Goal: Transaction & Acquisition: Book appointment/travel/reservation

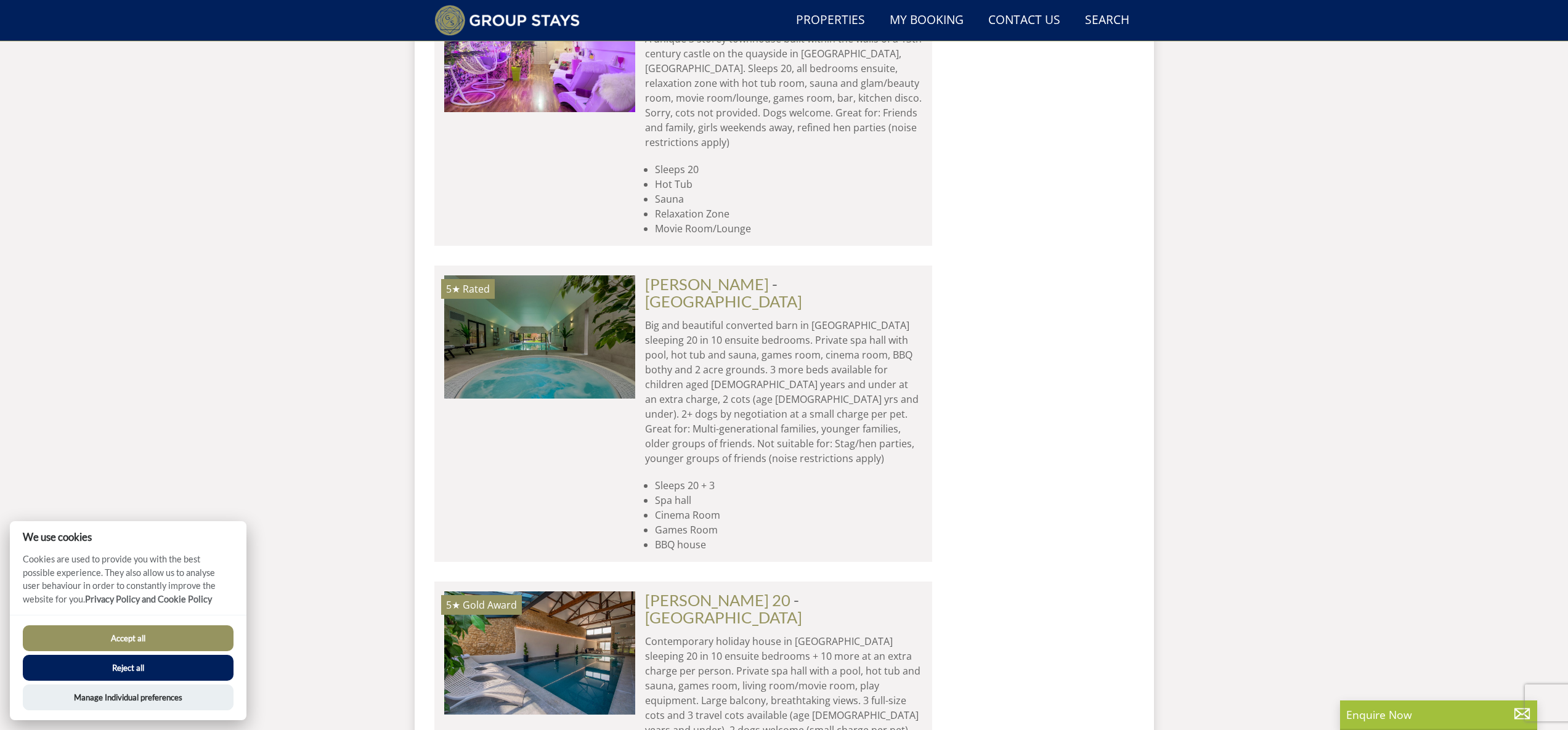
scroll to position [3060, 0]
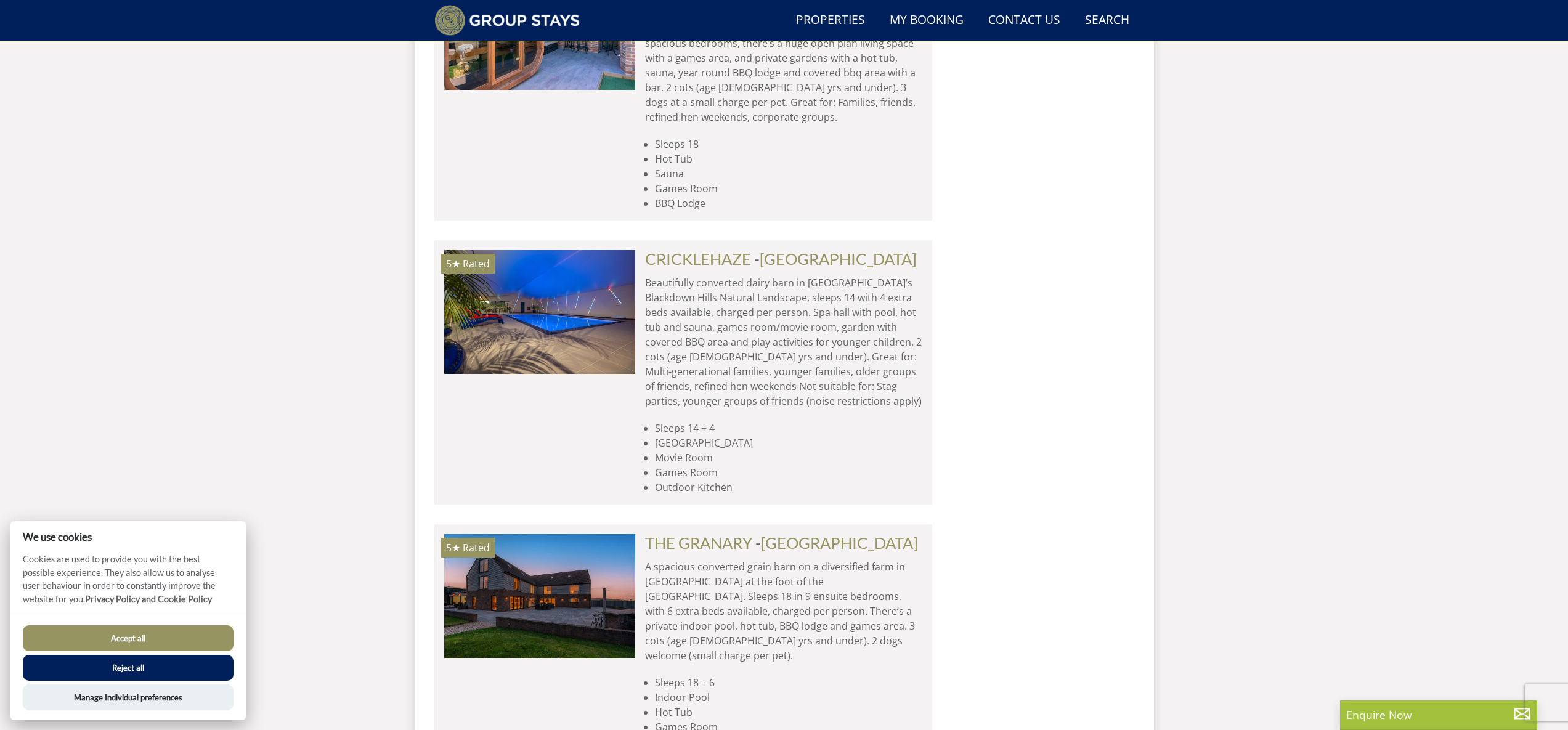
click at [806, 690] on li "Indoor Pool" at bounding box center [788, 697] width 268 height 15
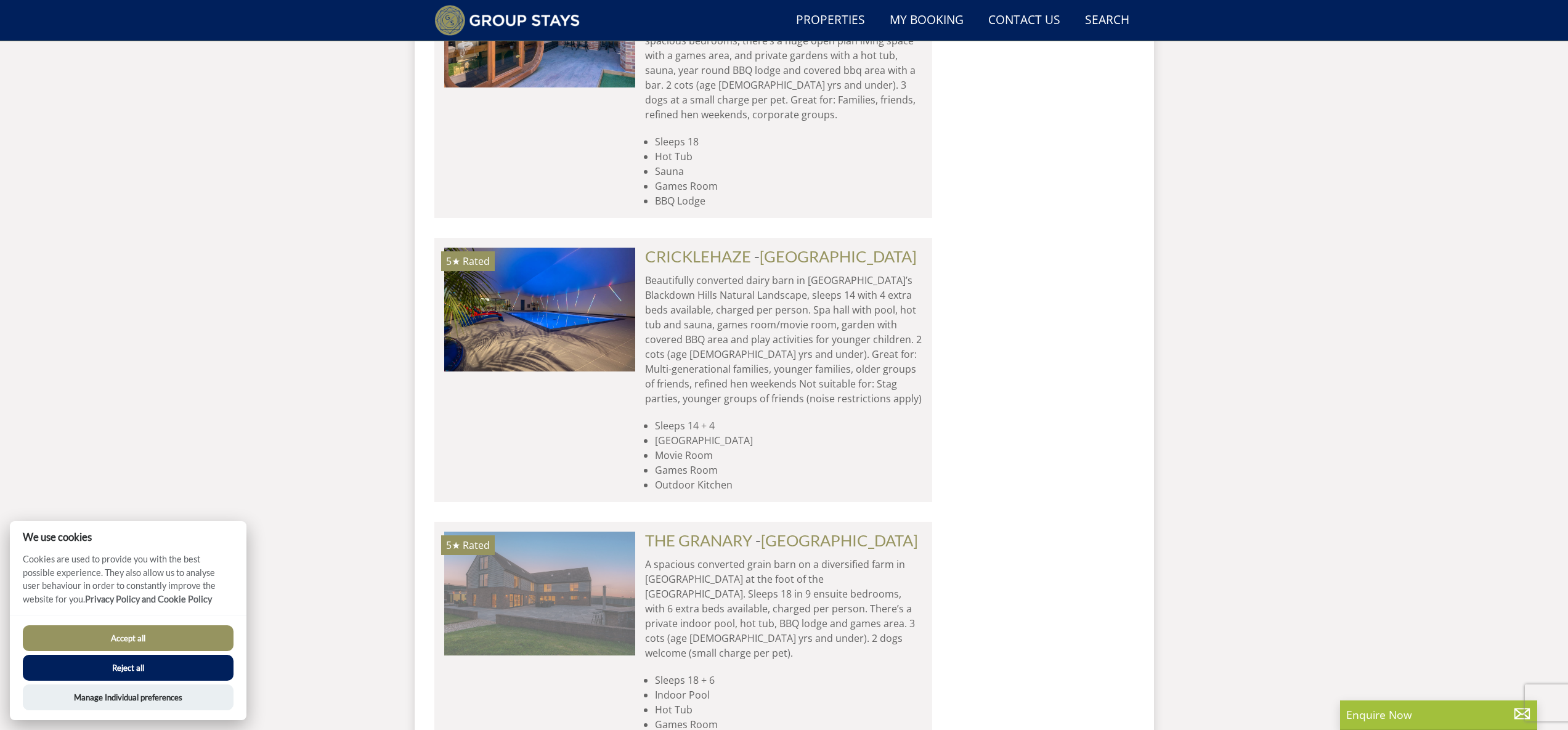
click at [579, 532] on img at bounding box center [540, 593] width 191 height 123
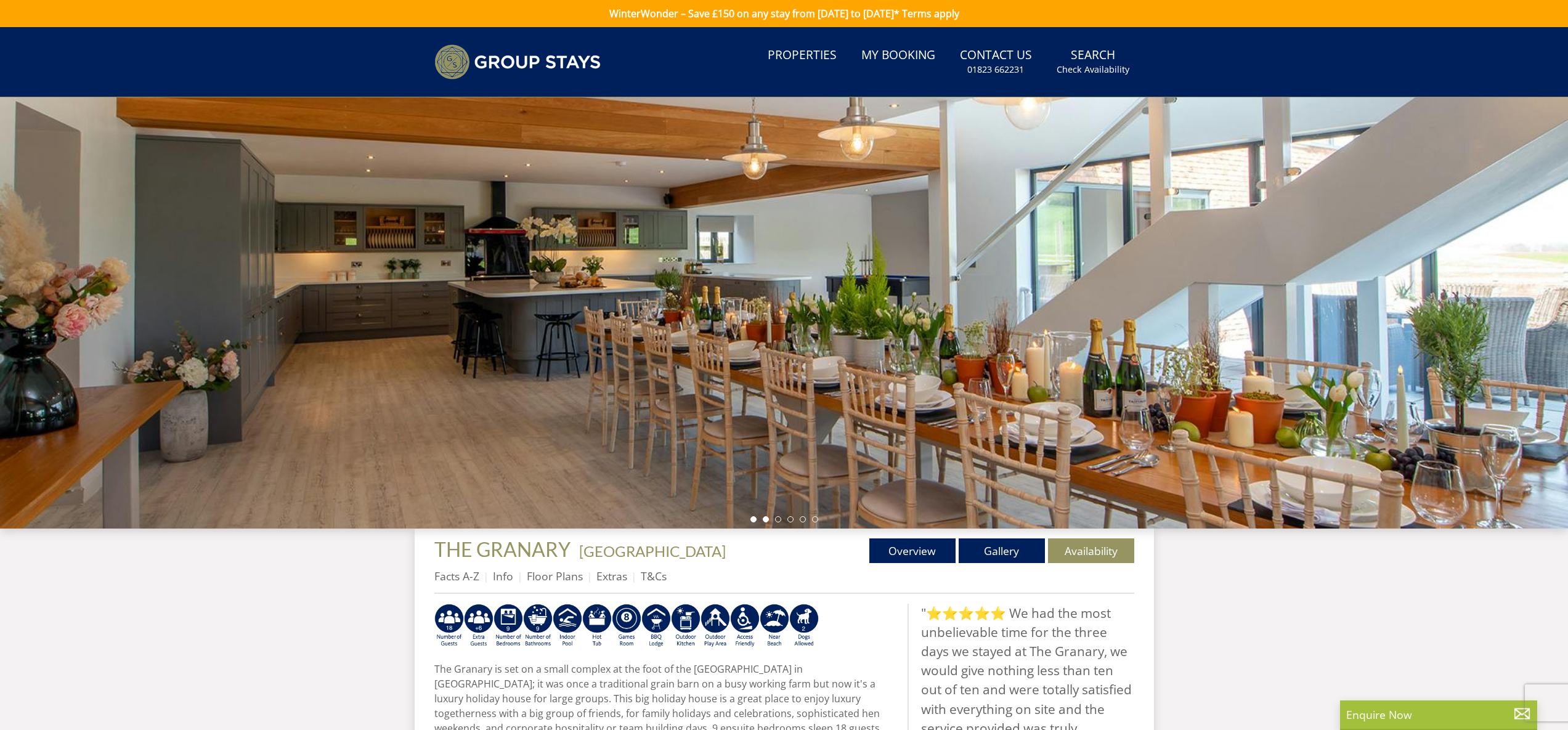
click at [764, 521] on li at bounding box center [766, 519] width 6 height 6
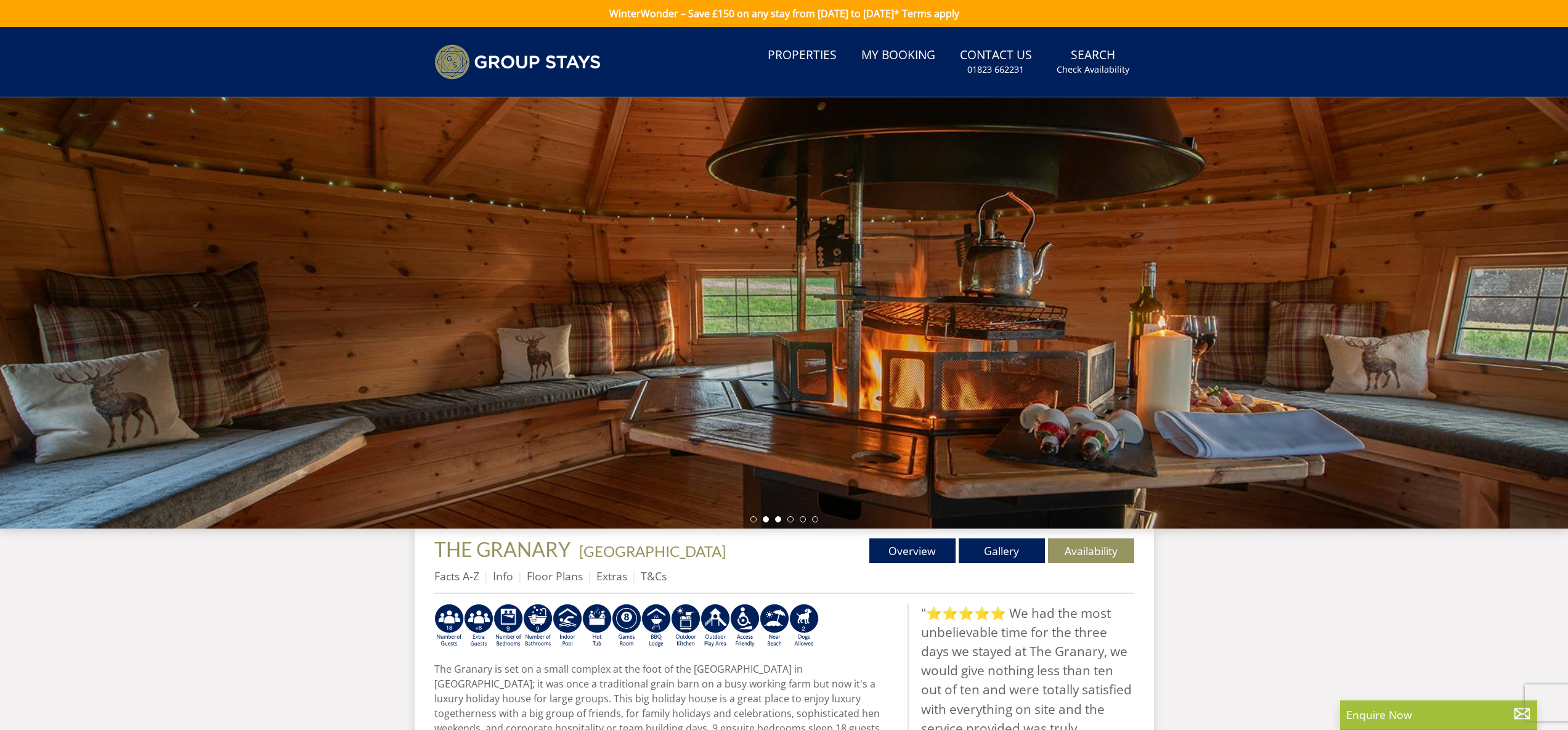
click at [778, 519] on li at bounding box center [778, 519] width 6 height 6
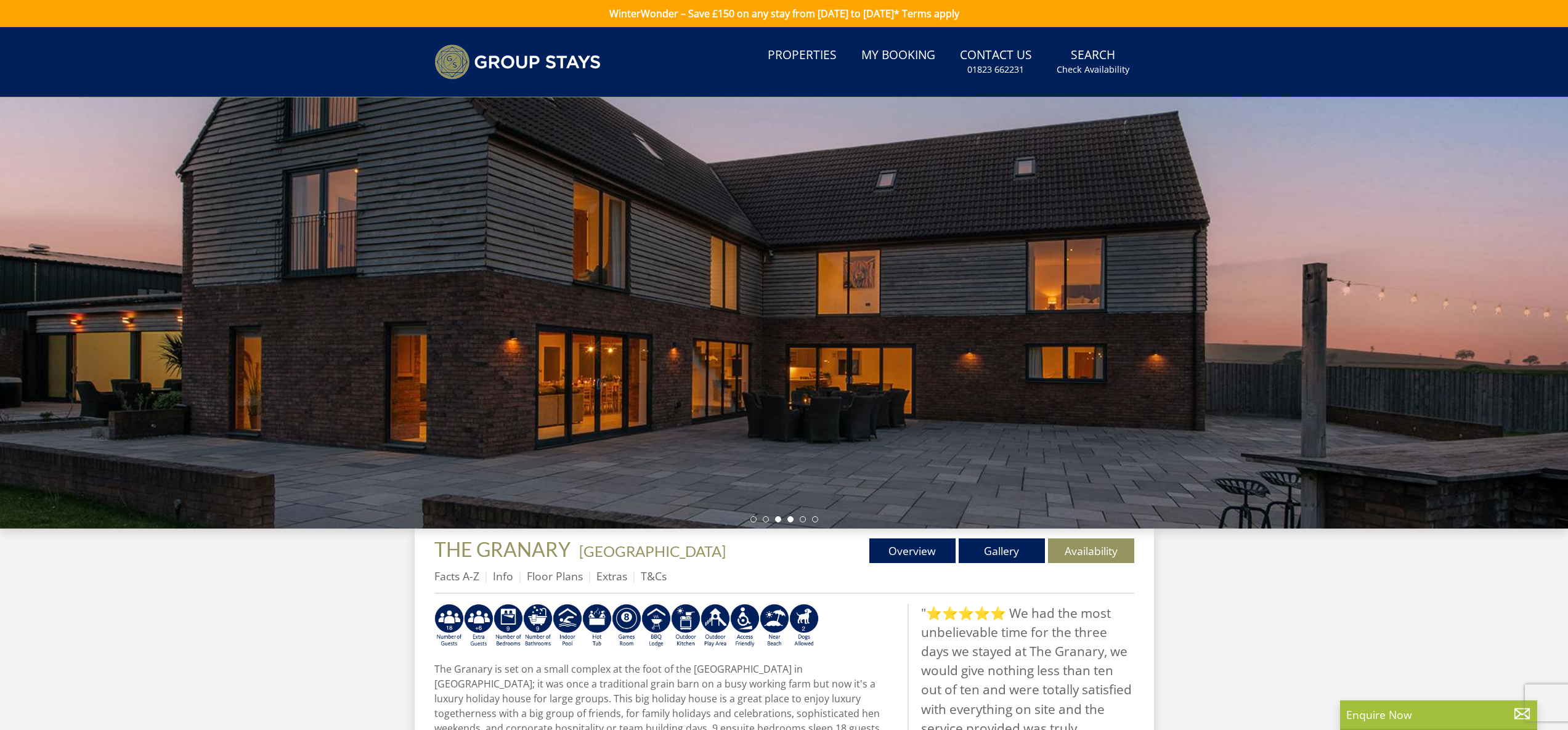
click at [792, 518] on li at bounding box center [791, 519] width 6 height 6
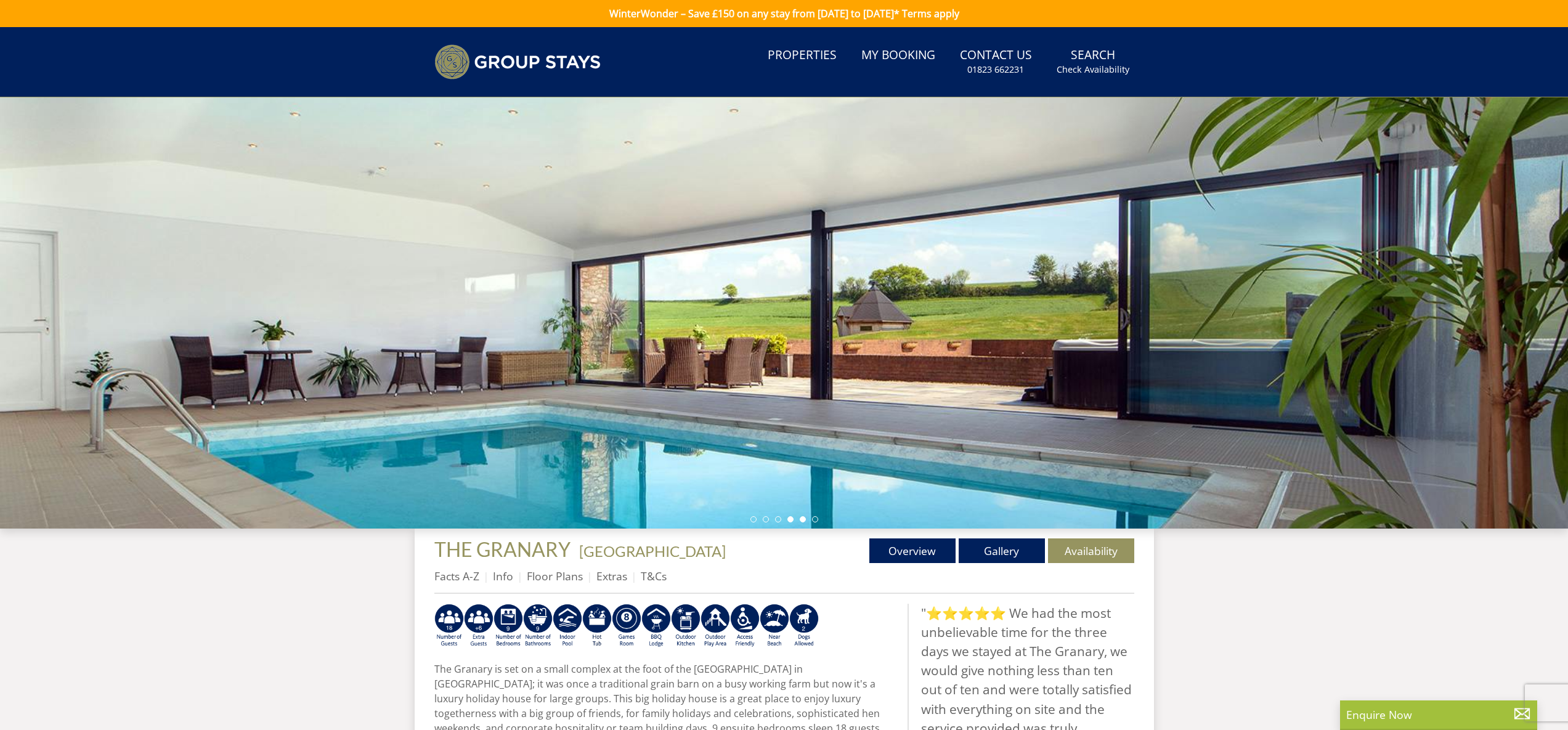
click at [803, 519] on li at bounding box center [803, 519] width 6 height 6
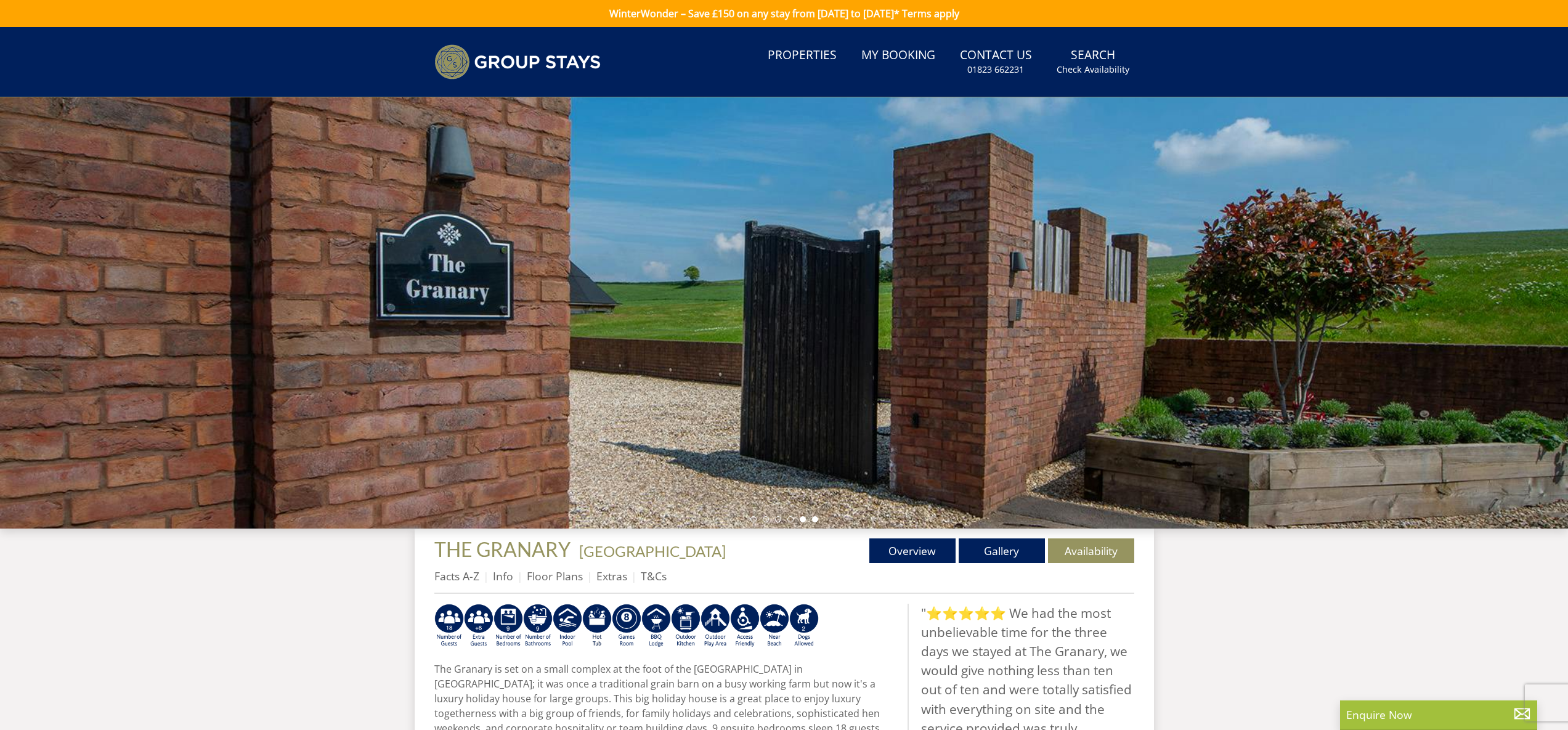
click at [815, 519] on li at bounding box center [815, 519] width 6 height 6
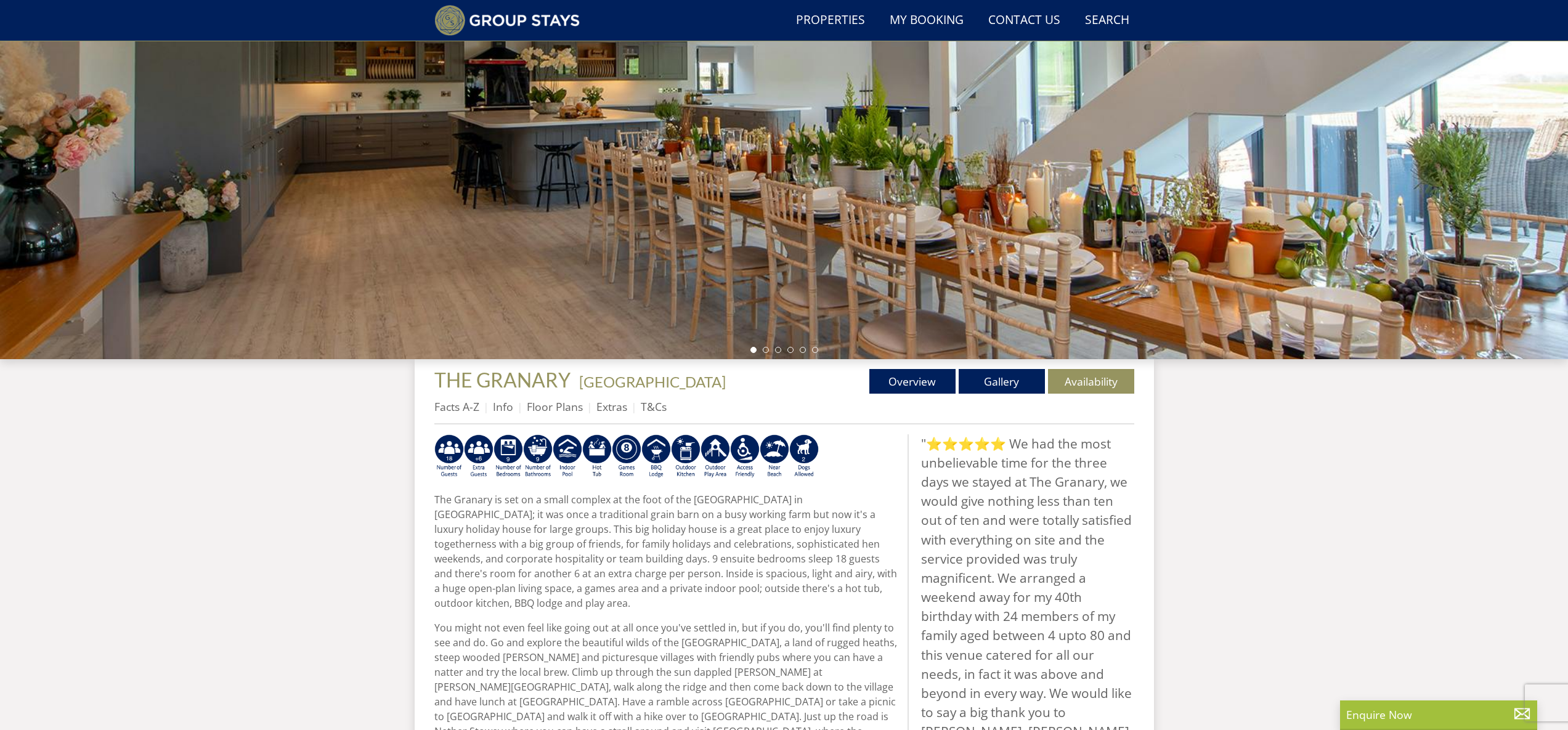
scroll to position [121, 0]
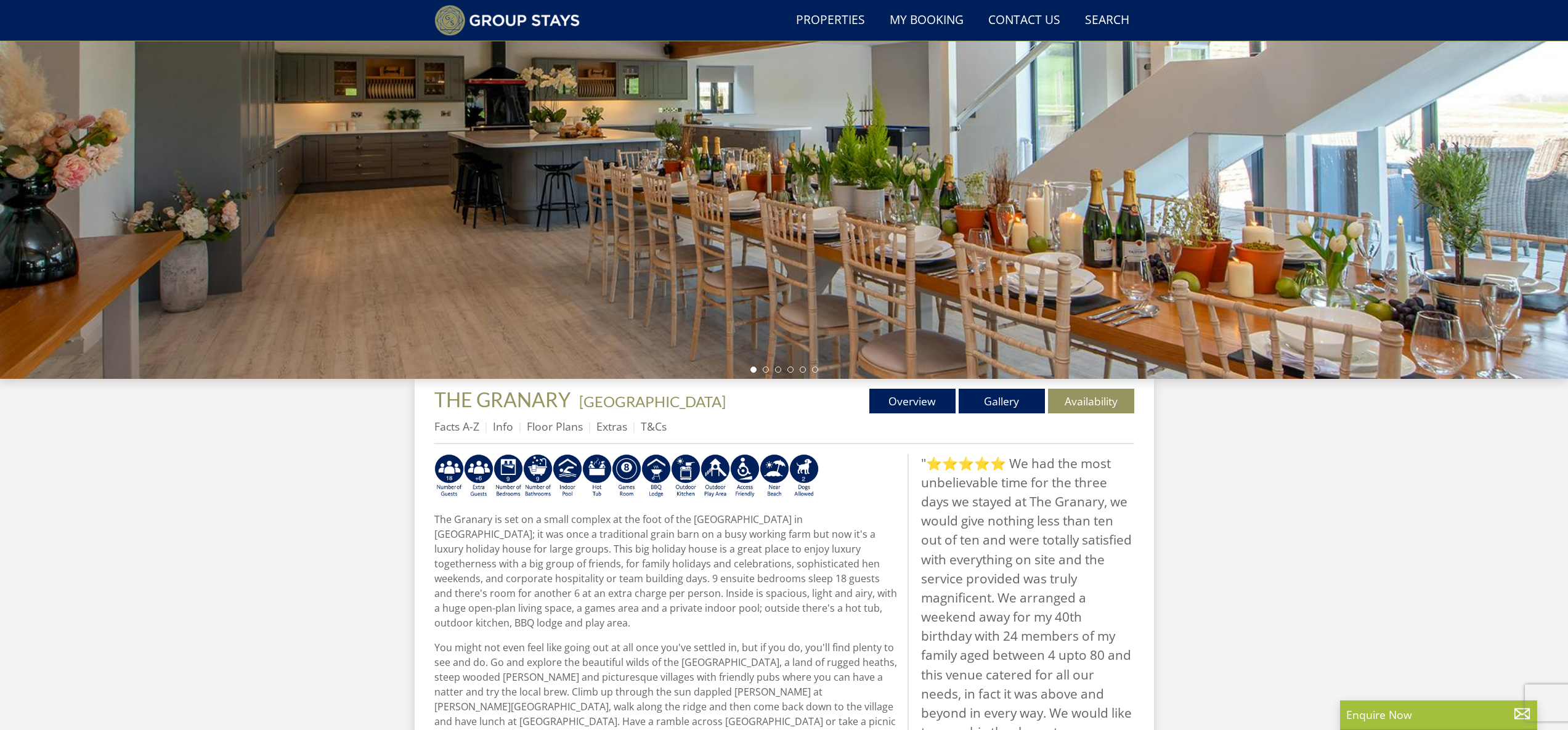
click at [986, 417] on ul "Facts A-Z Info Floor Plans Extras T&Cs" at bounding box center [784, 429] width 700 height 28
click at [987, 402] on link "Gallery" at bounding box center [1002, 401] width 87 height 25
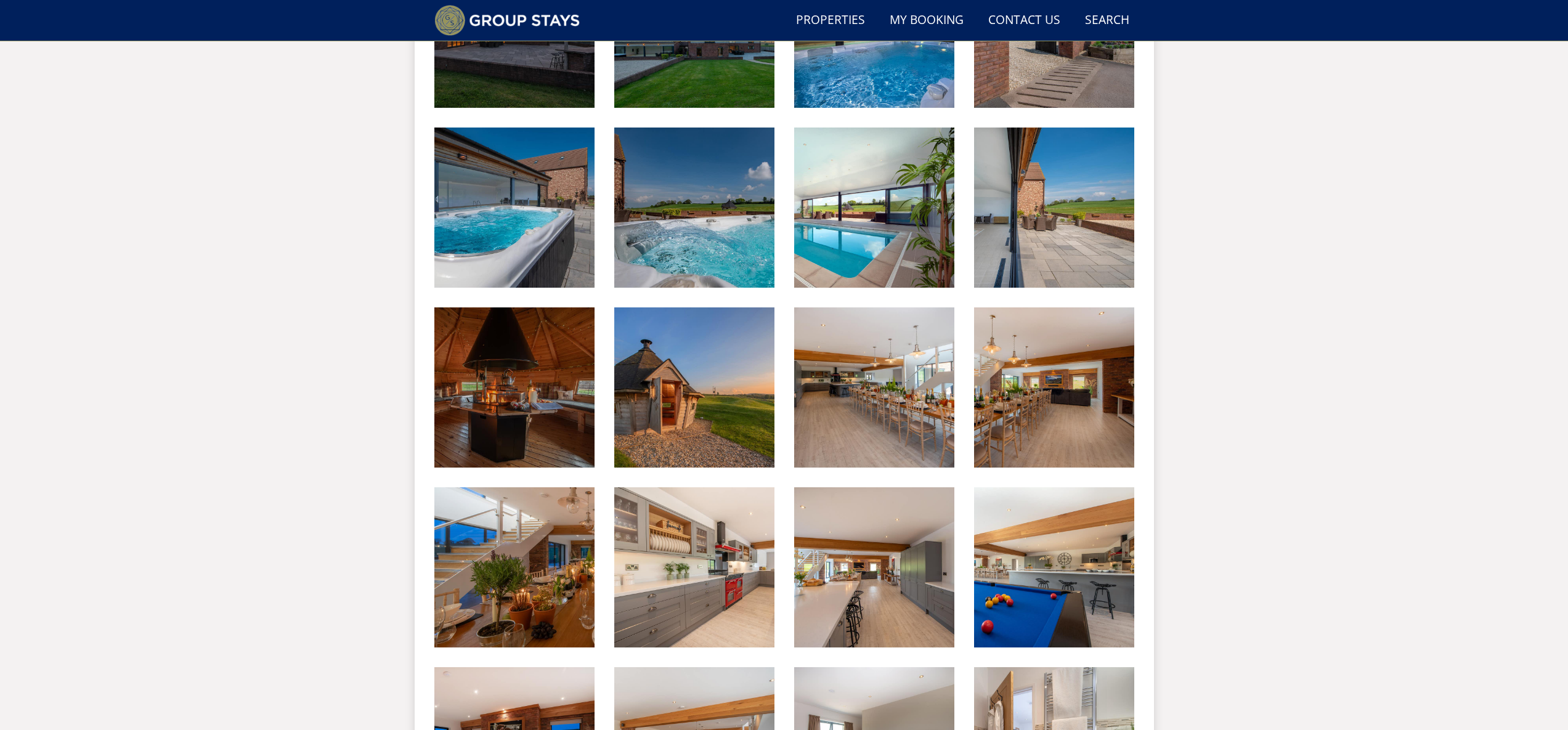
scroll to position [651, 0]
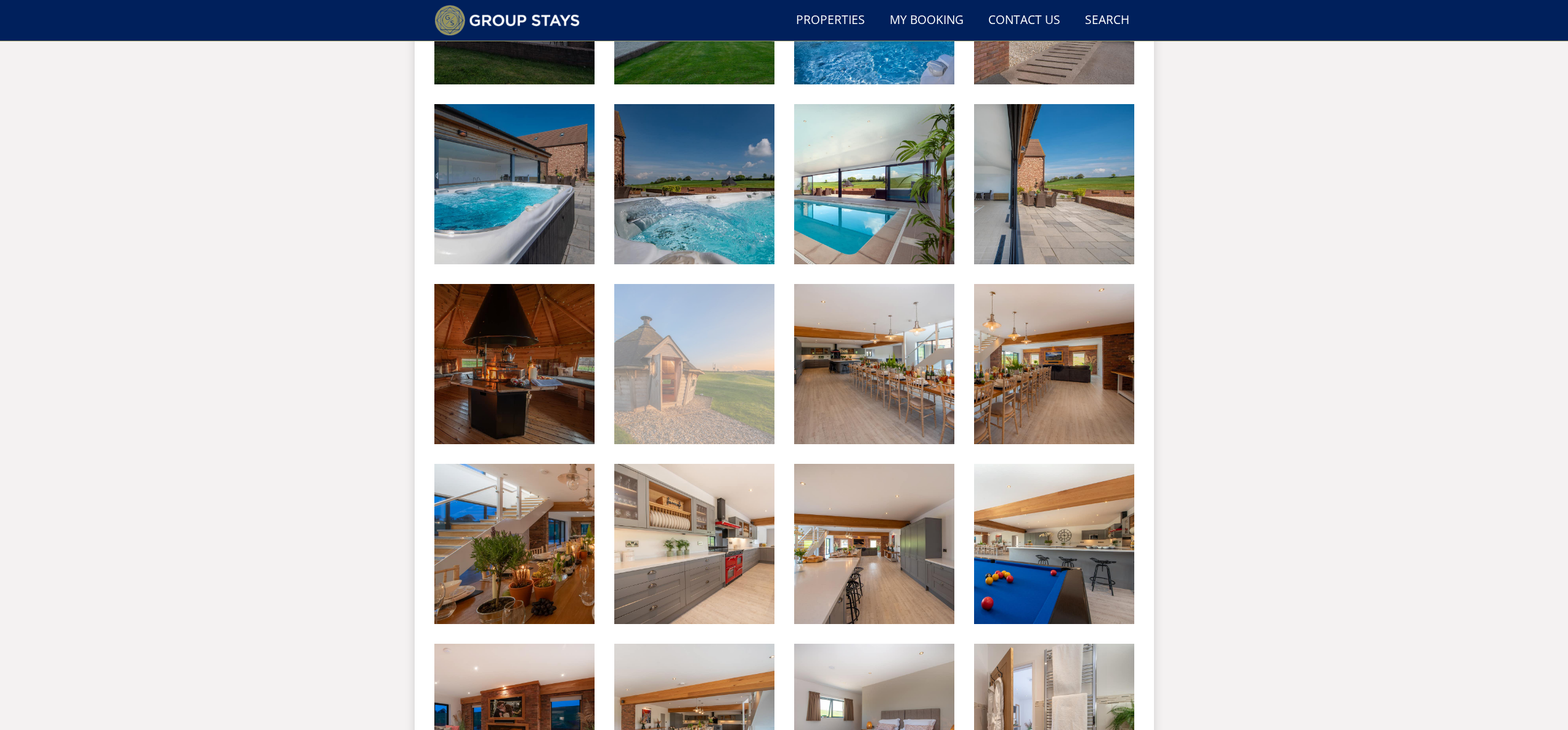
click at [719, 356] on img at bounding box center [695, 364] width 160 height 160
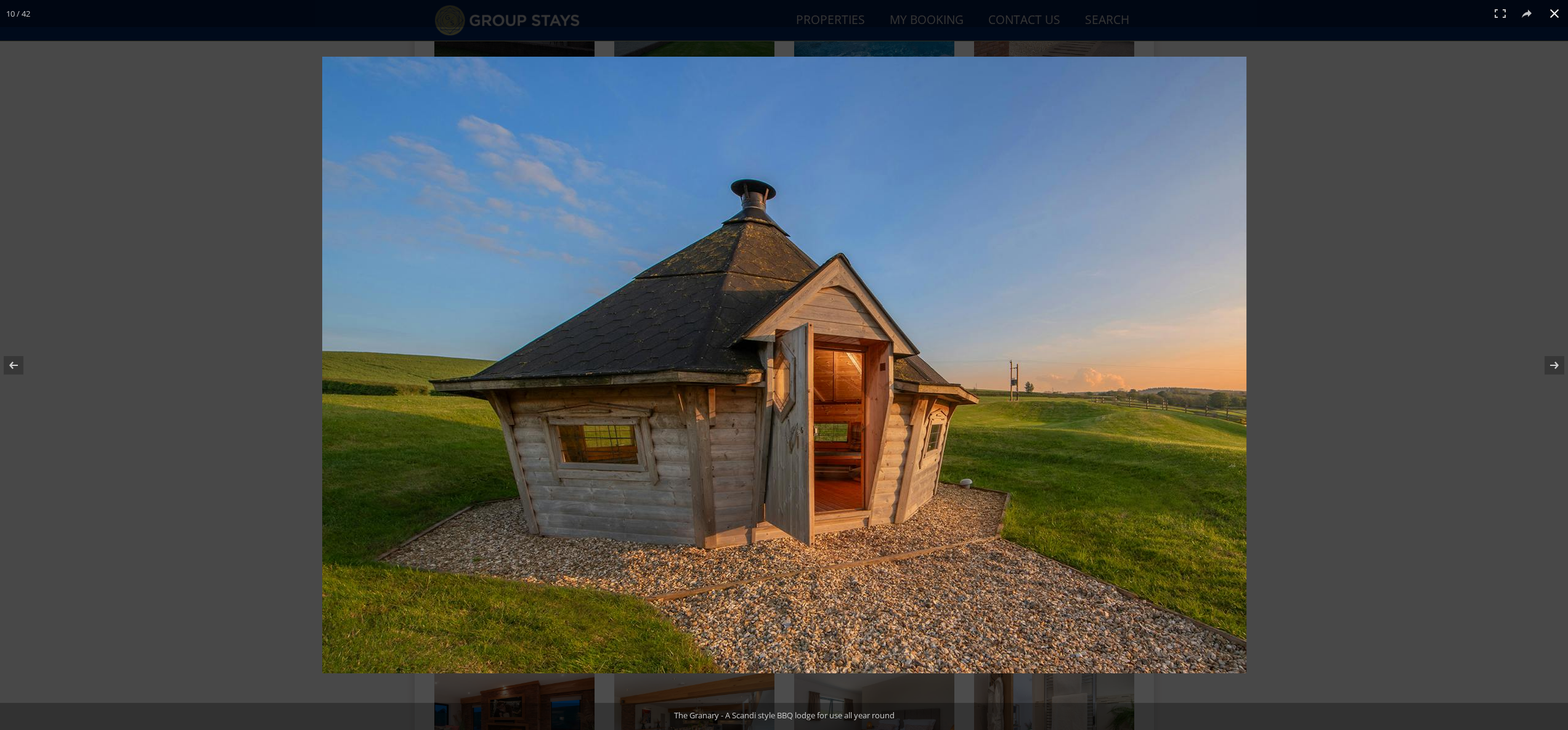
click at [313, 297] on div at bounding box center [784, 365] width 1568 height 730
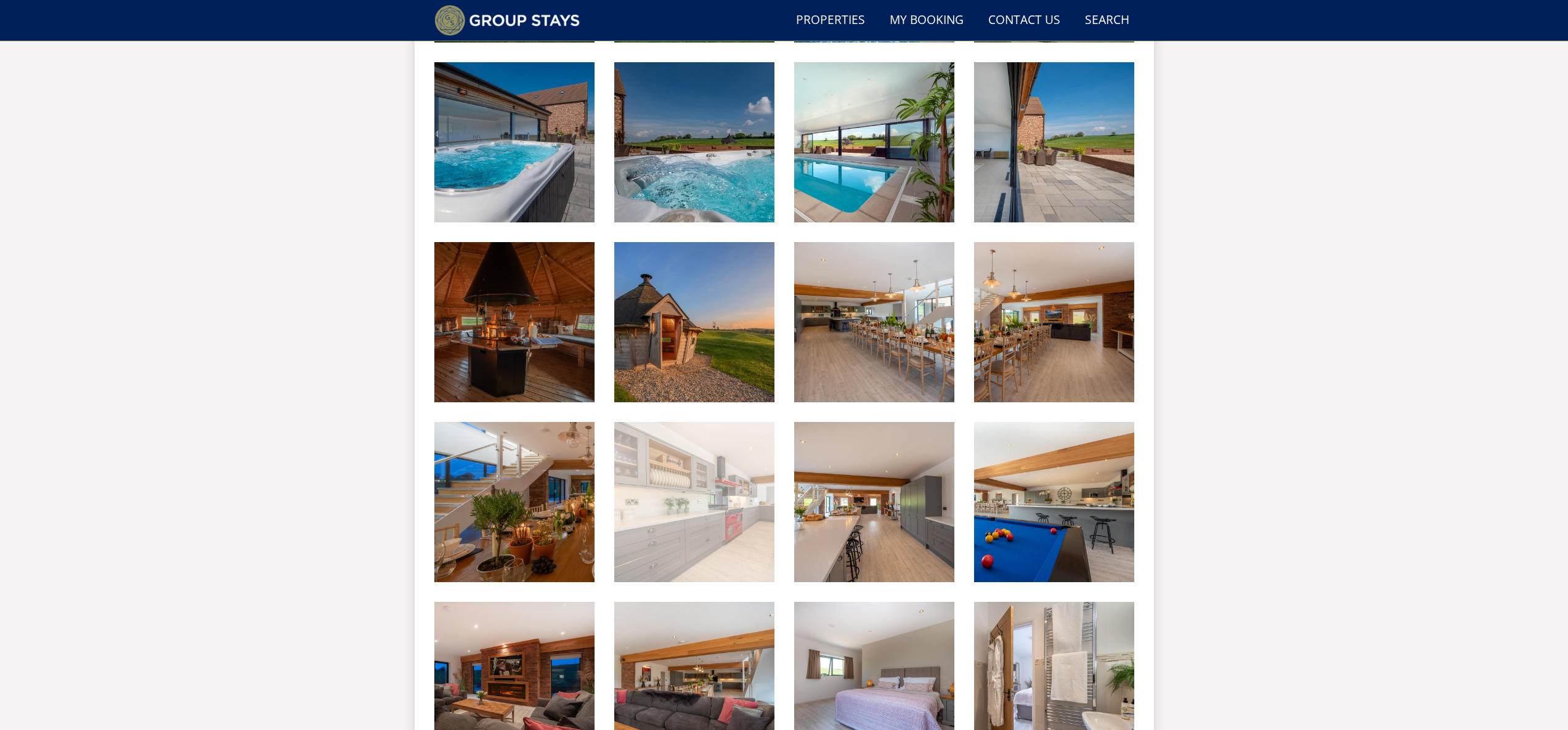
scroll to position [692, 0]
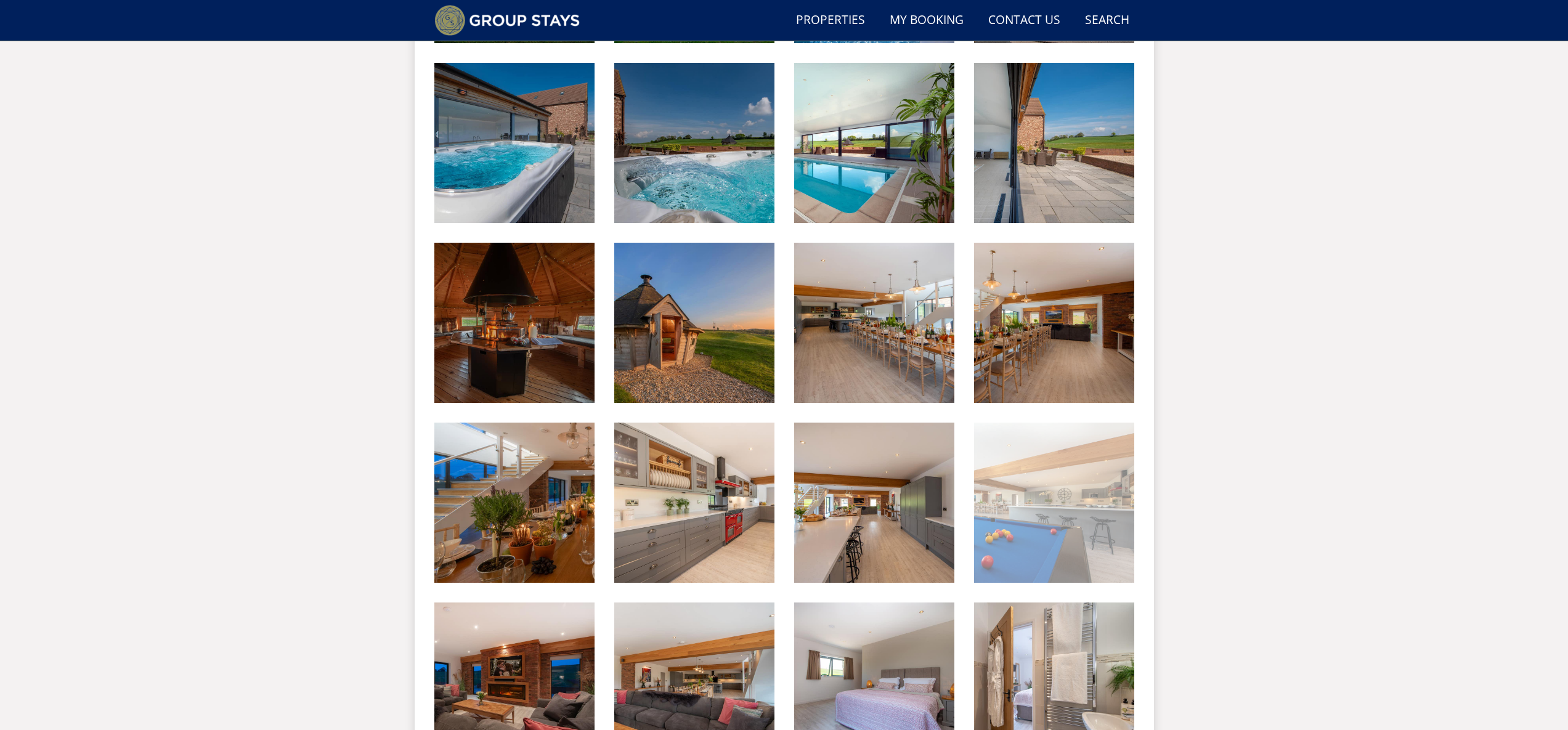
click at [1108, 539] on img at bounding box center [1054, 502] width 160 height 160
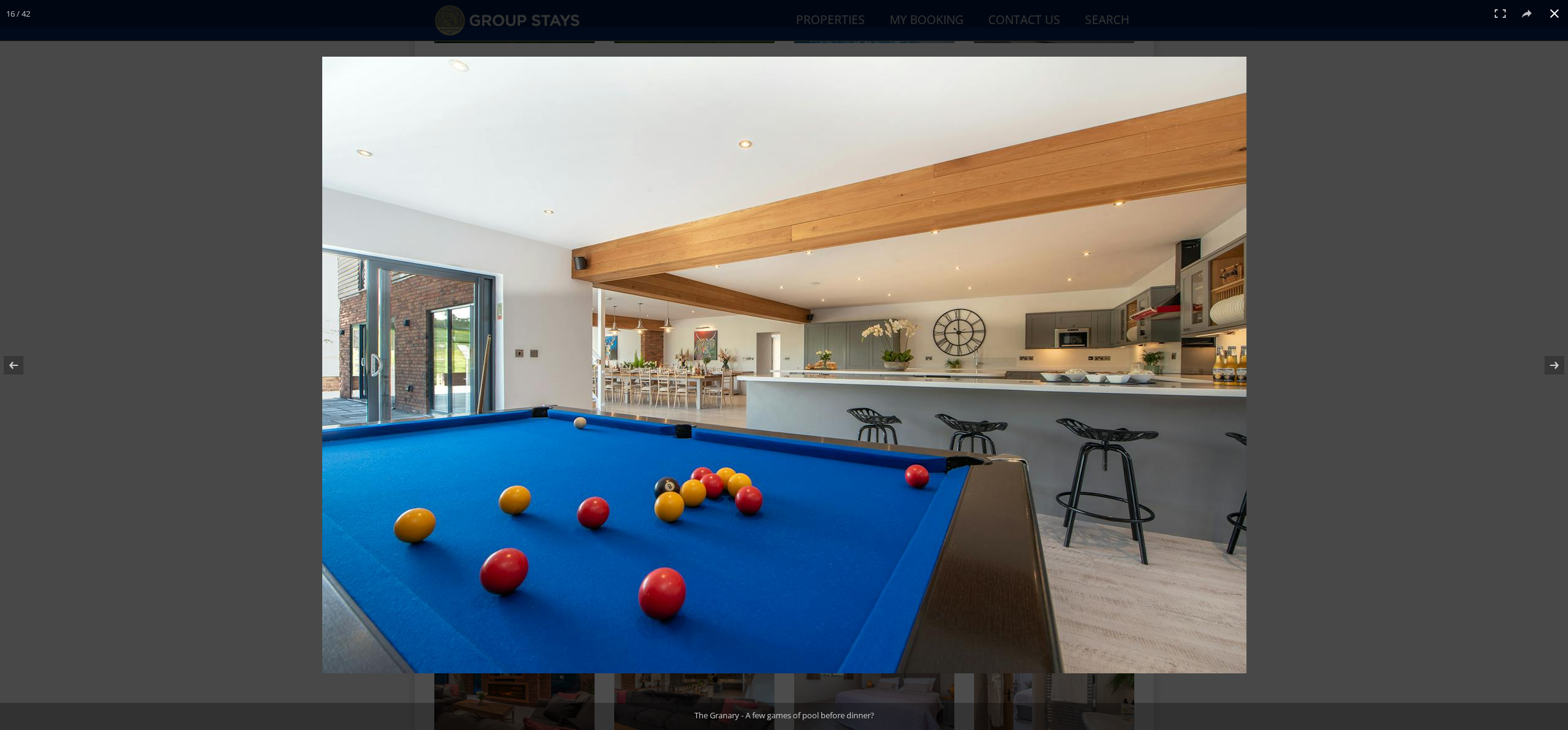
click at [180, 248] on div at bounding box center [784, 365] width 1568 height 730
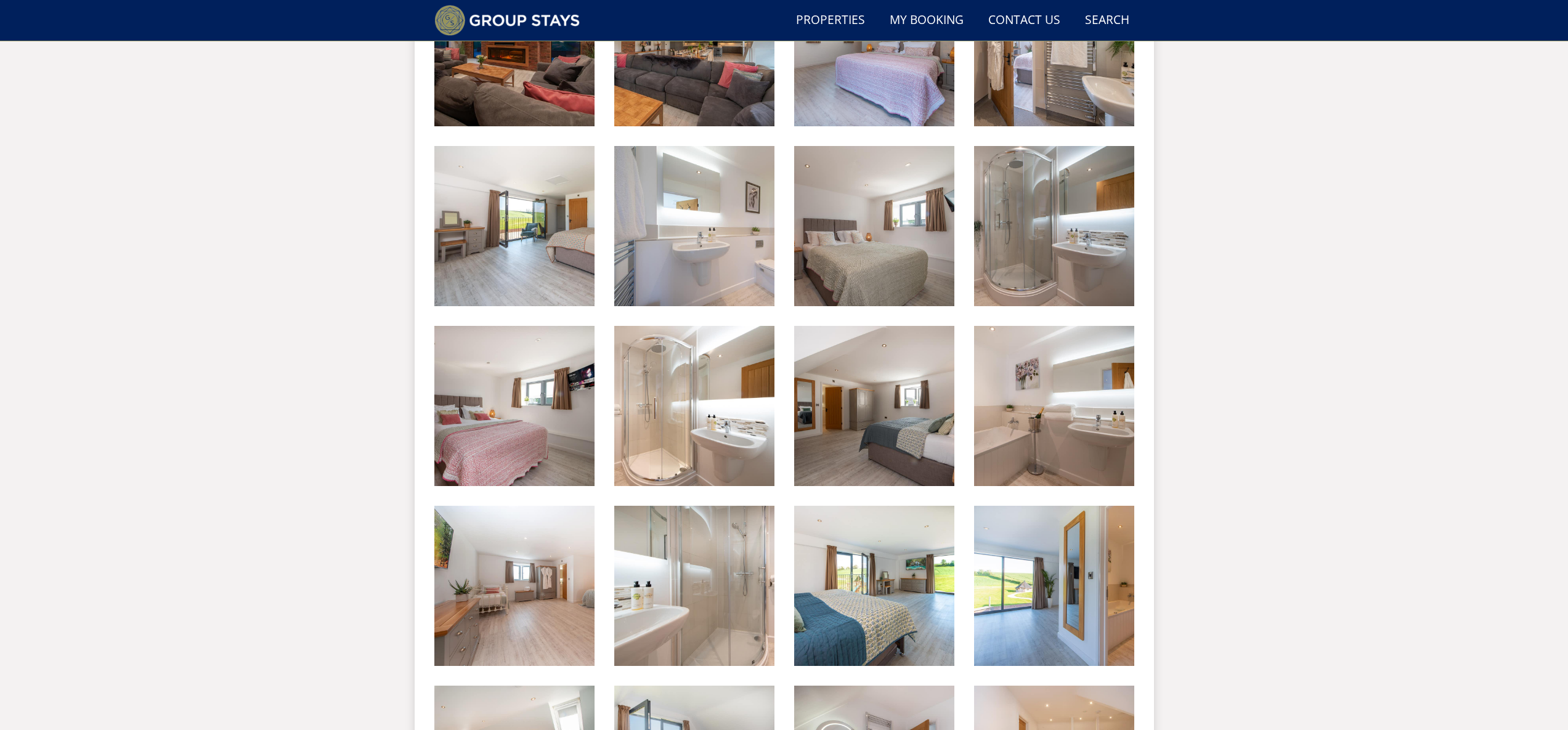
scroll to position [1144, 0]
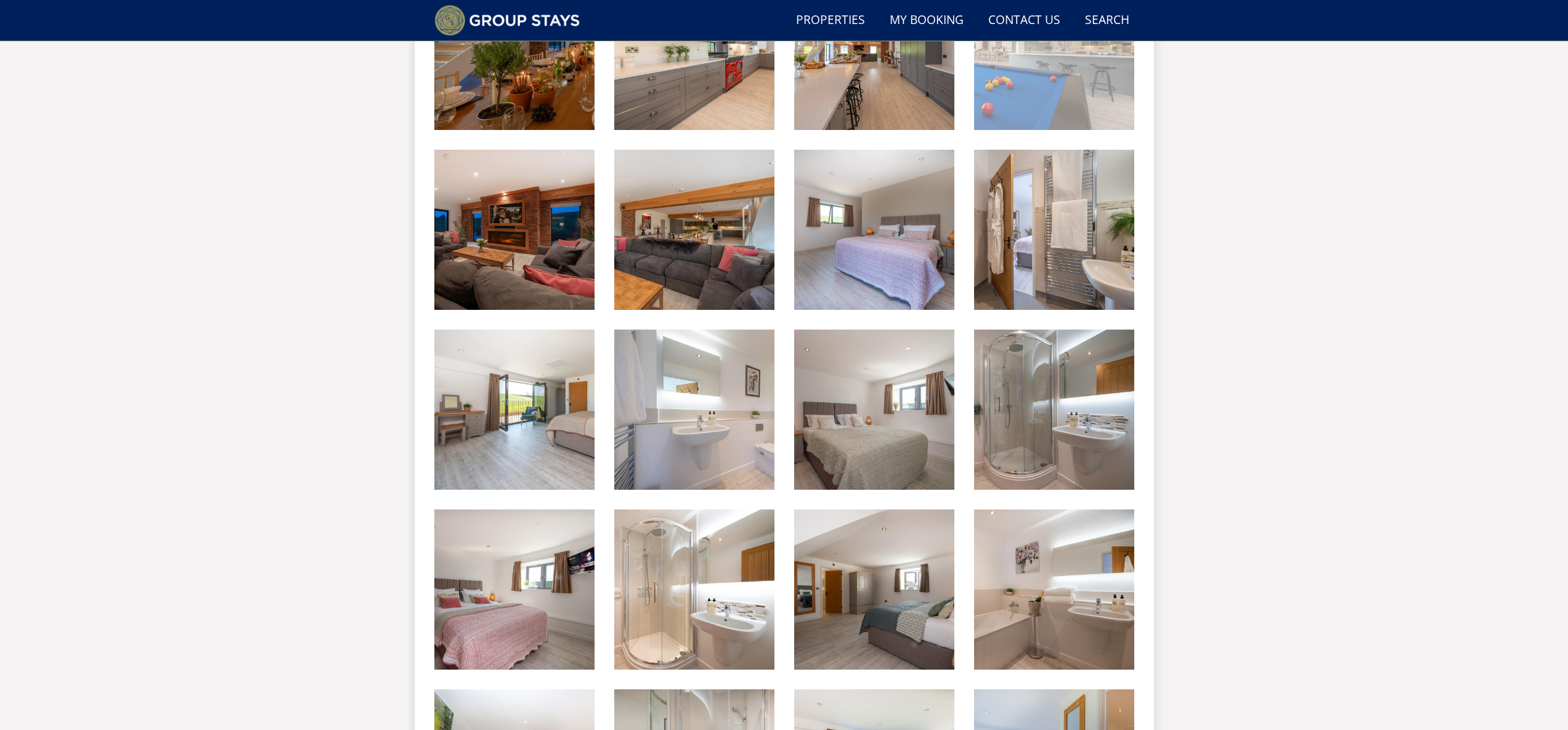
click at [1037, 98] on img at bounding box center [1054, 50] width 160 height 160
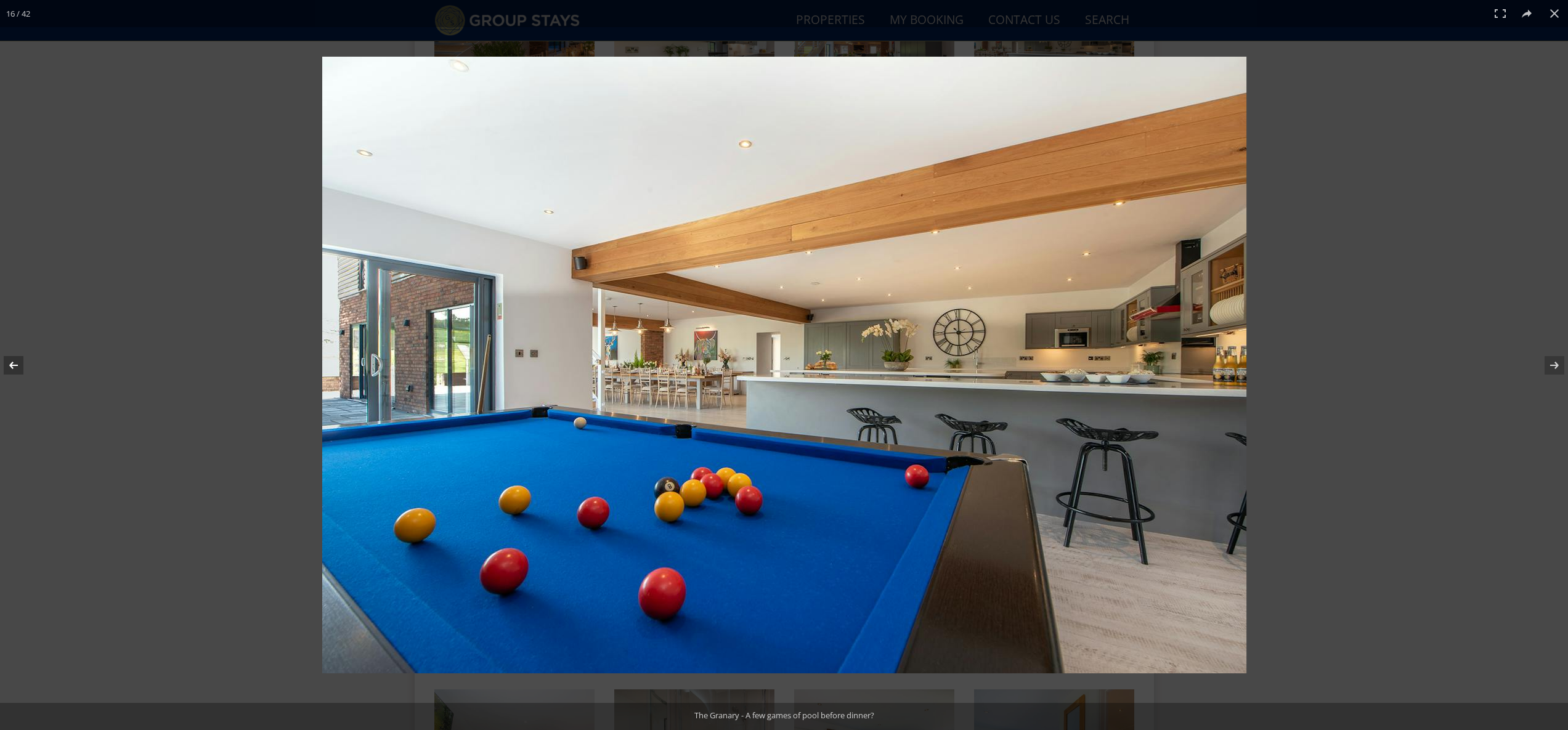
click at [21, 395] on button at bounding box center [21, 365] width 43 height 62
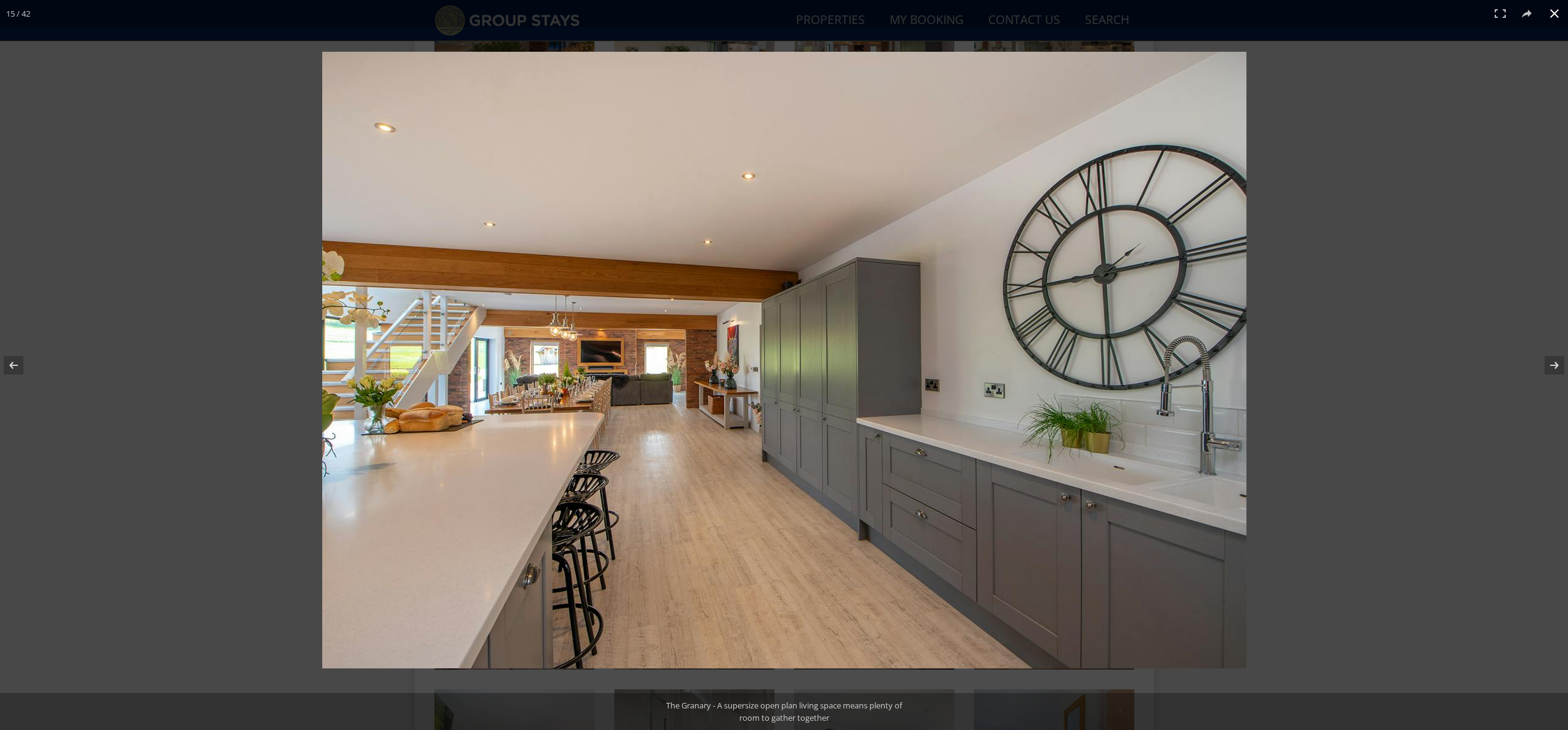
click at [1347, 335] on div at bounding box center [1048, 389] width 1452 height 675
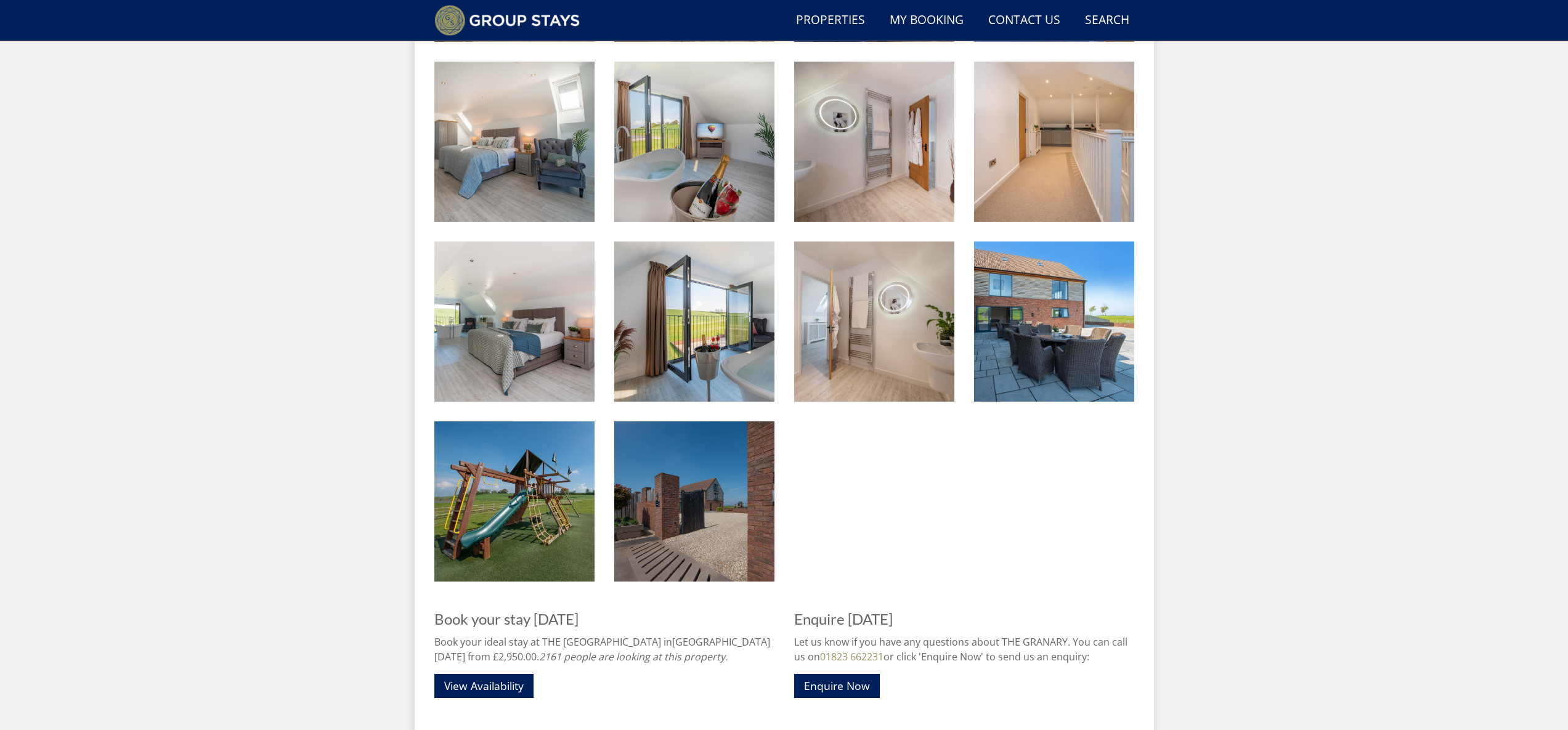
scroll to position [2018, 0]
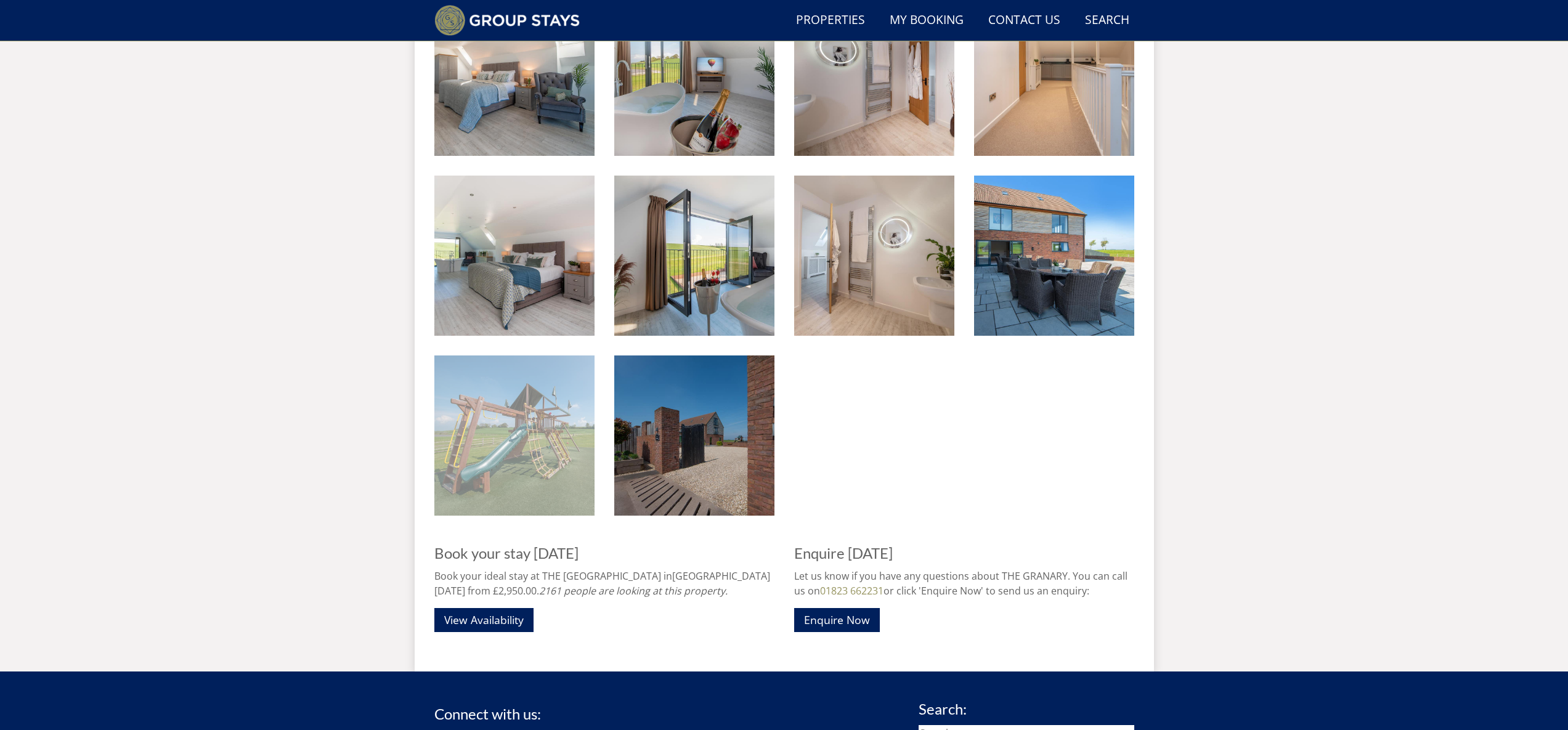
click at [499, 453] on img at bounding box center [514, 436] width 160 height 160
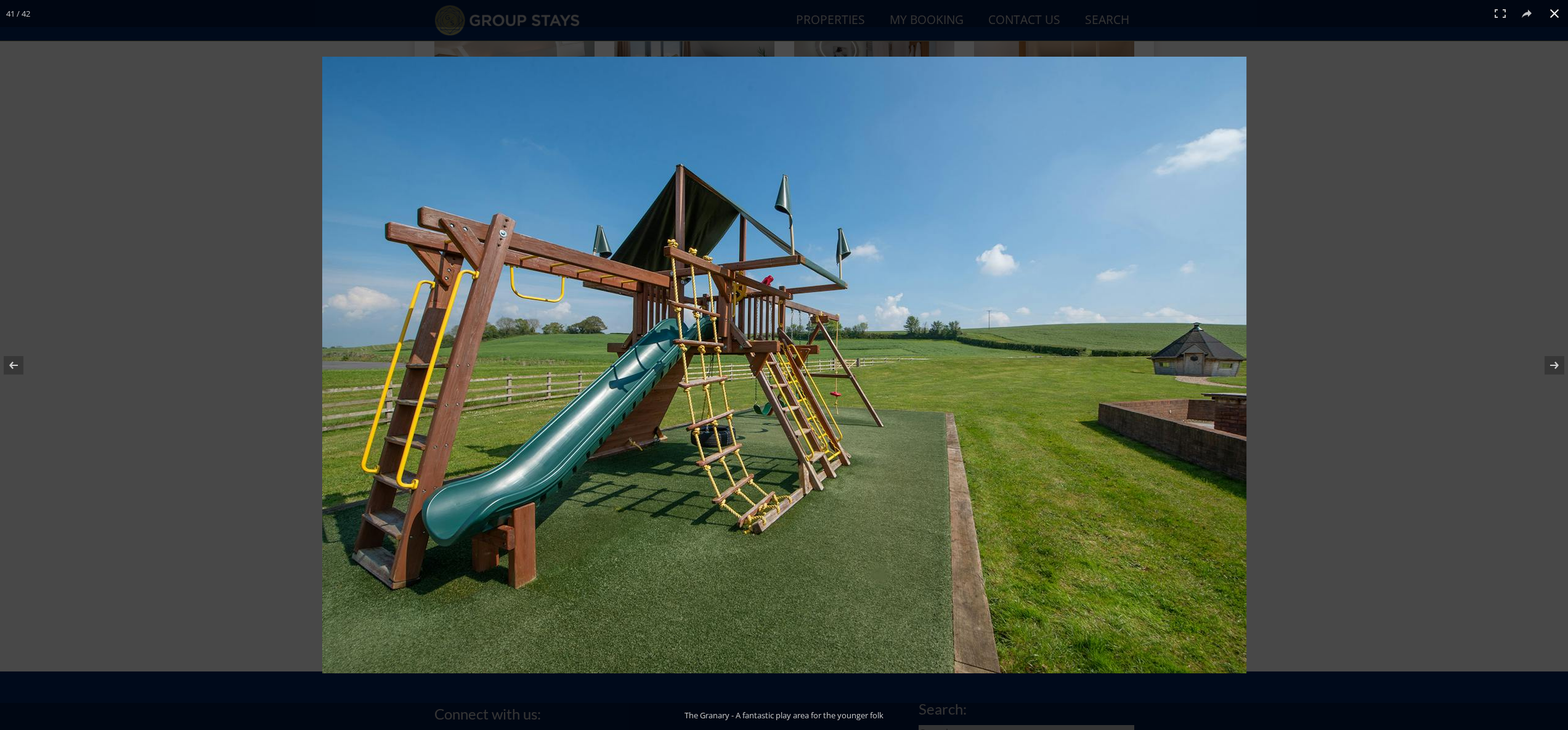
click at [219, 397] on div at bounding box center [784, 365] width 1568 height 730
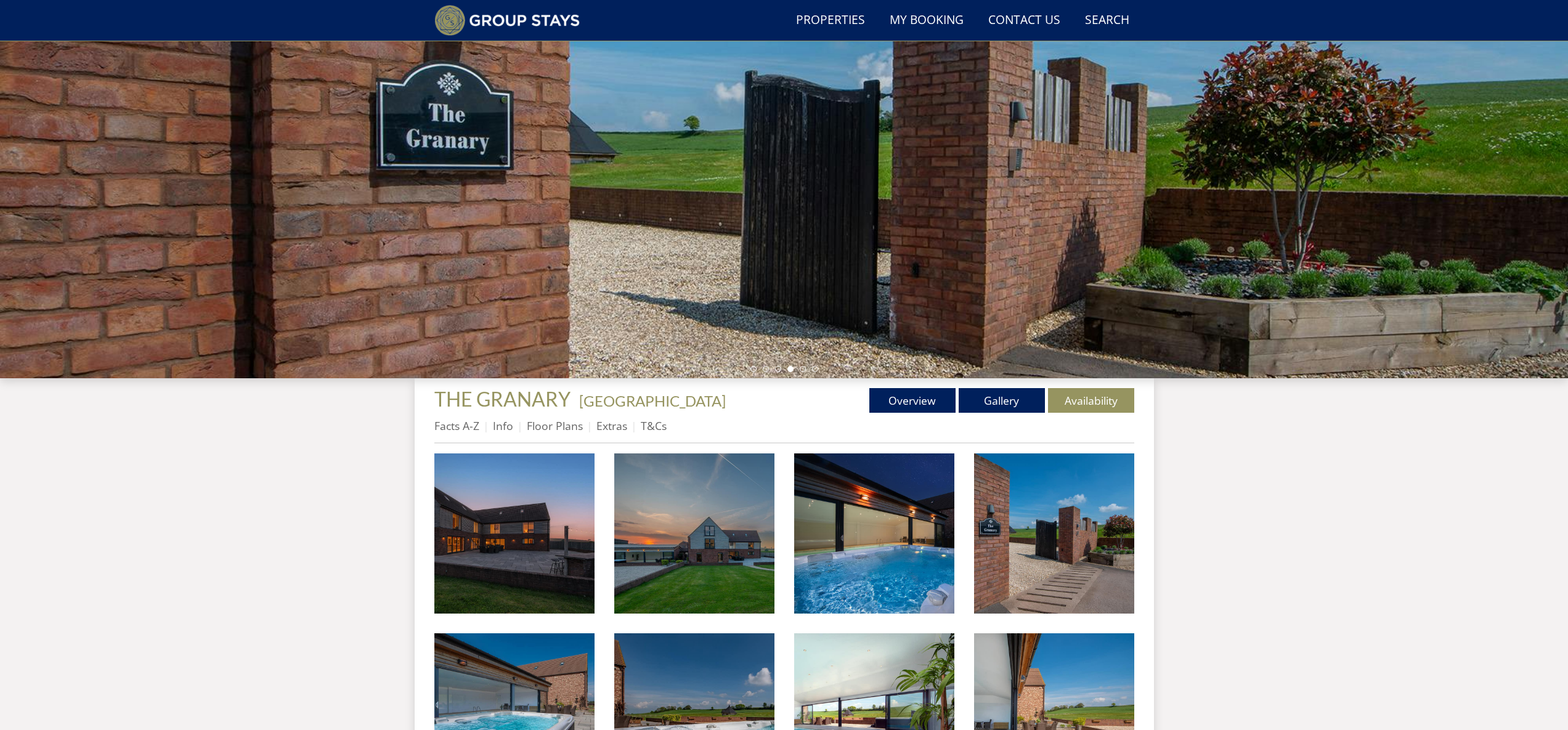
scroll to position [197, 0]
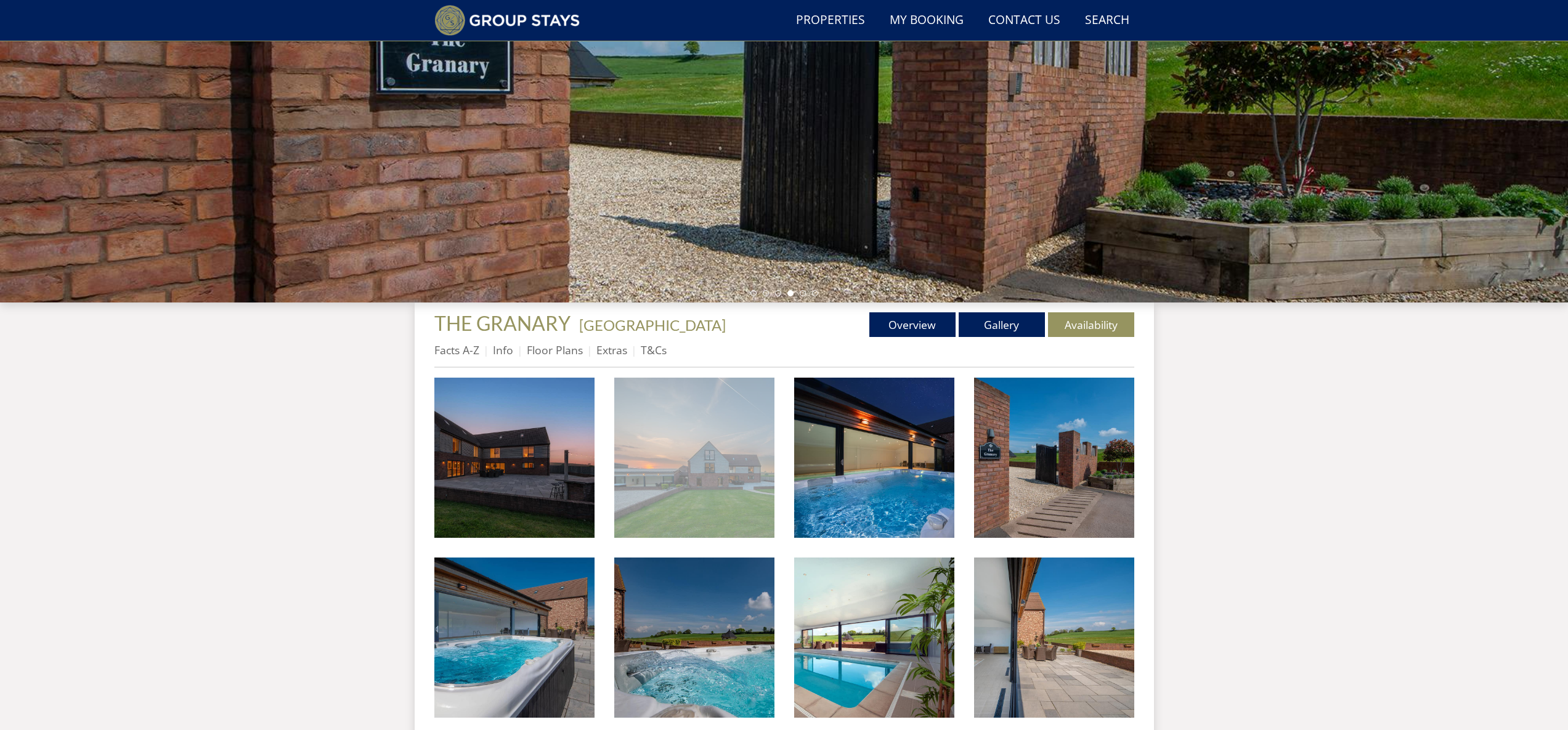
click at [724, 472] on img at bounding box center [695, 458] width 160 height 160
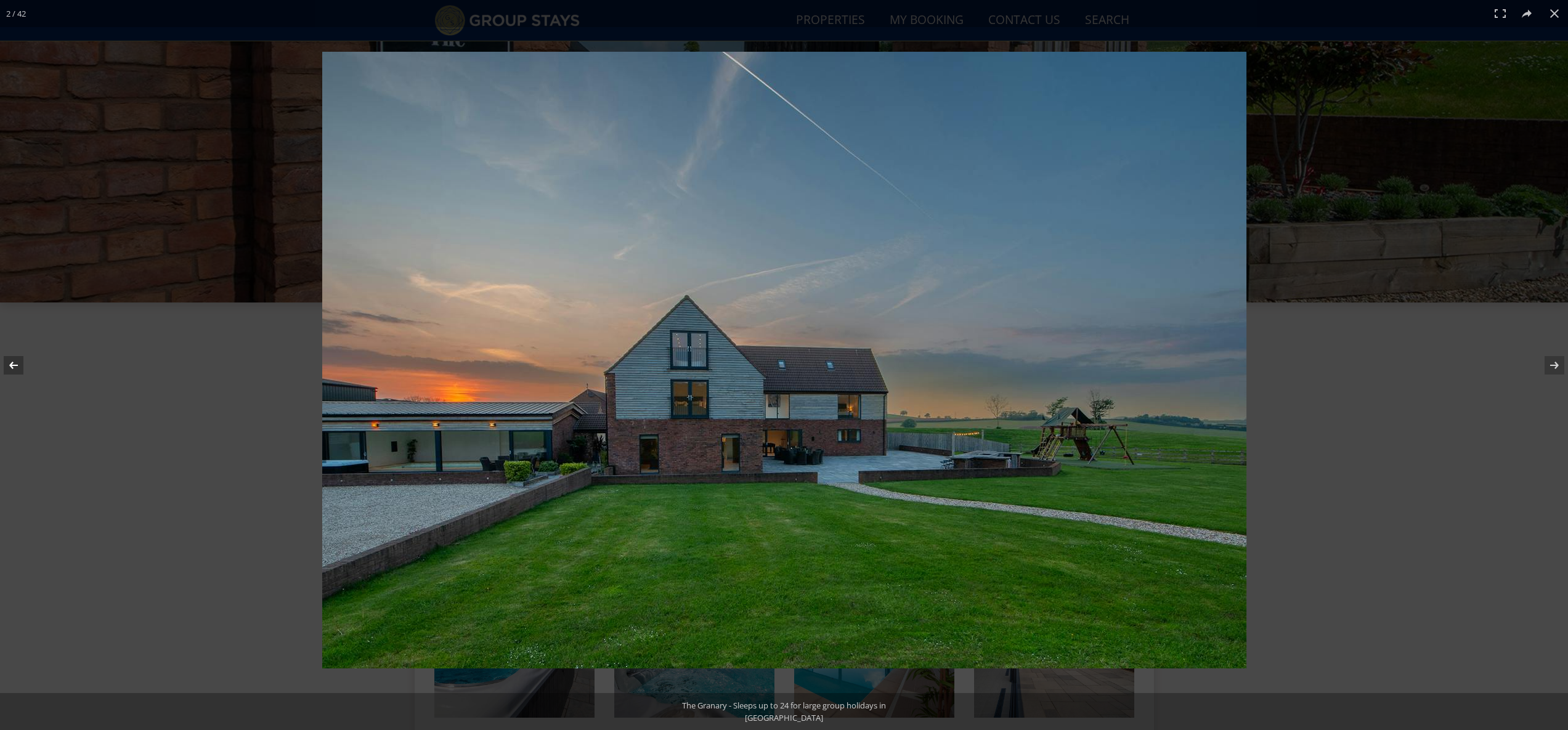
click at [10, 360] on button at bounding box center [21, 365] width 43 height 62
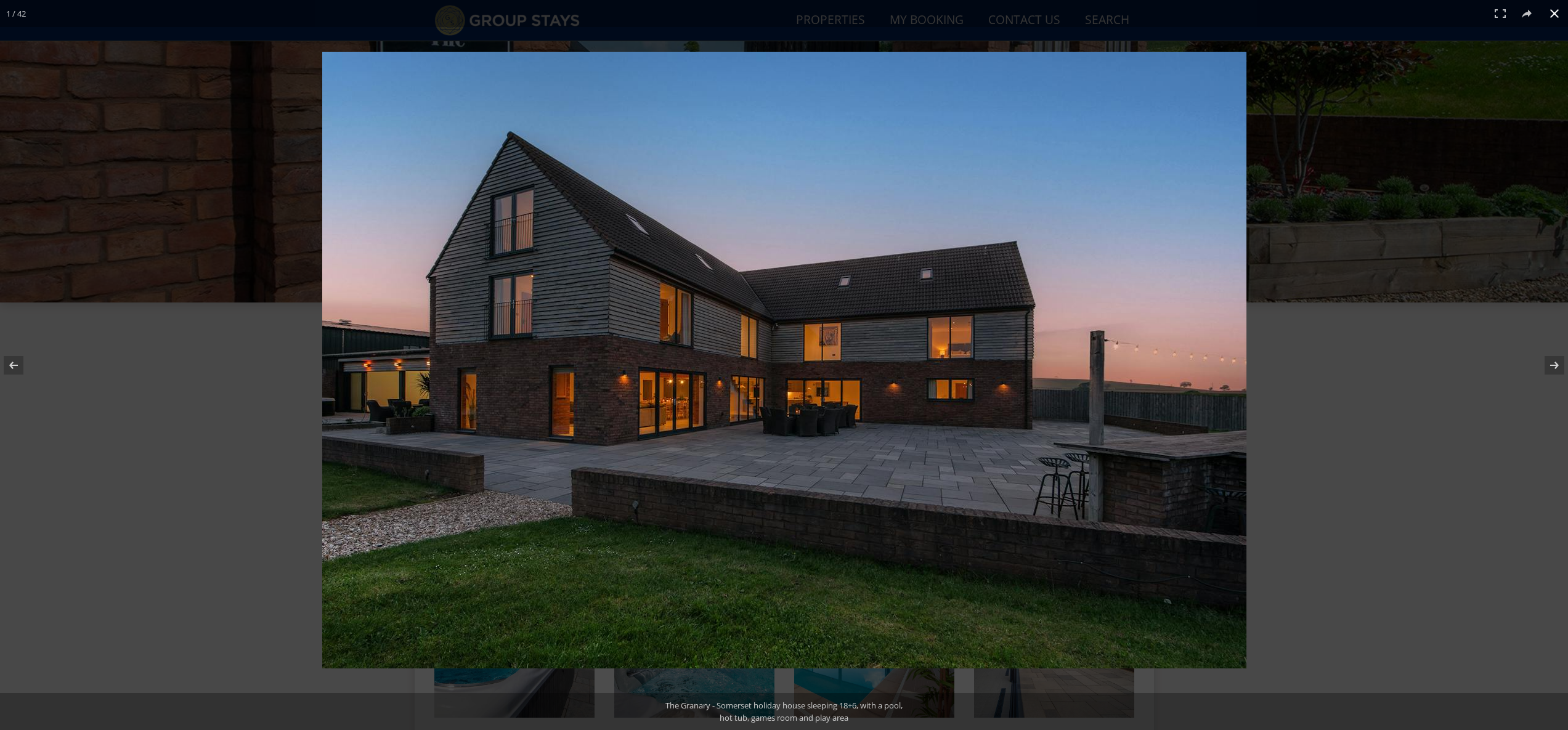
click at [191, 404] on div at bounding box center [784, 365] width 1568 height 730
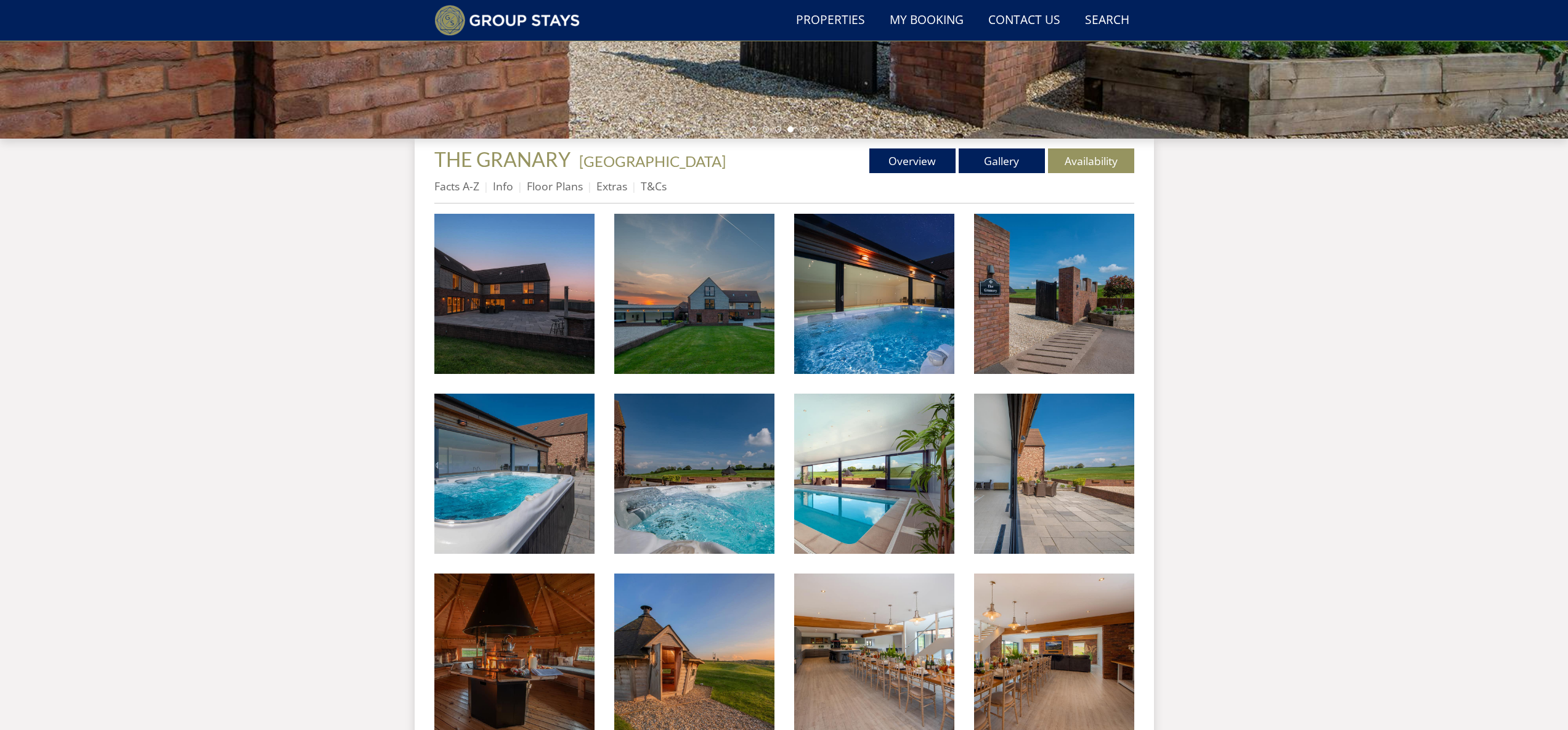
scroll to position [371, 0]
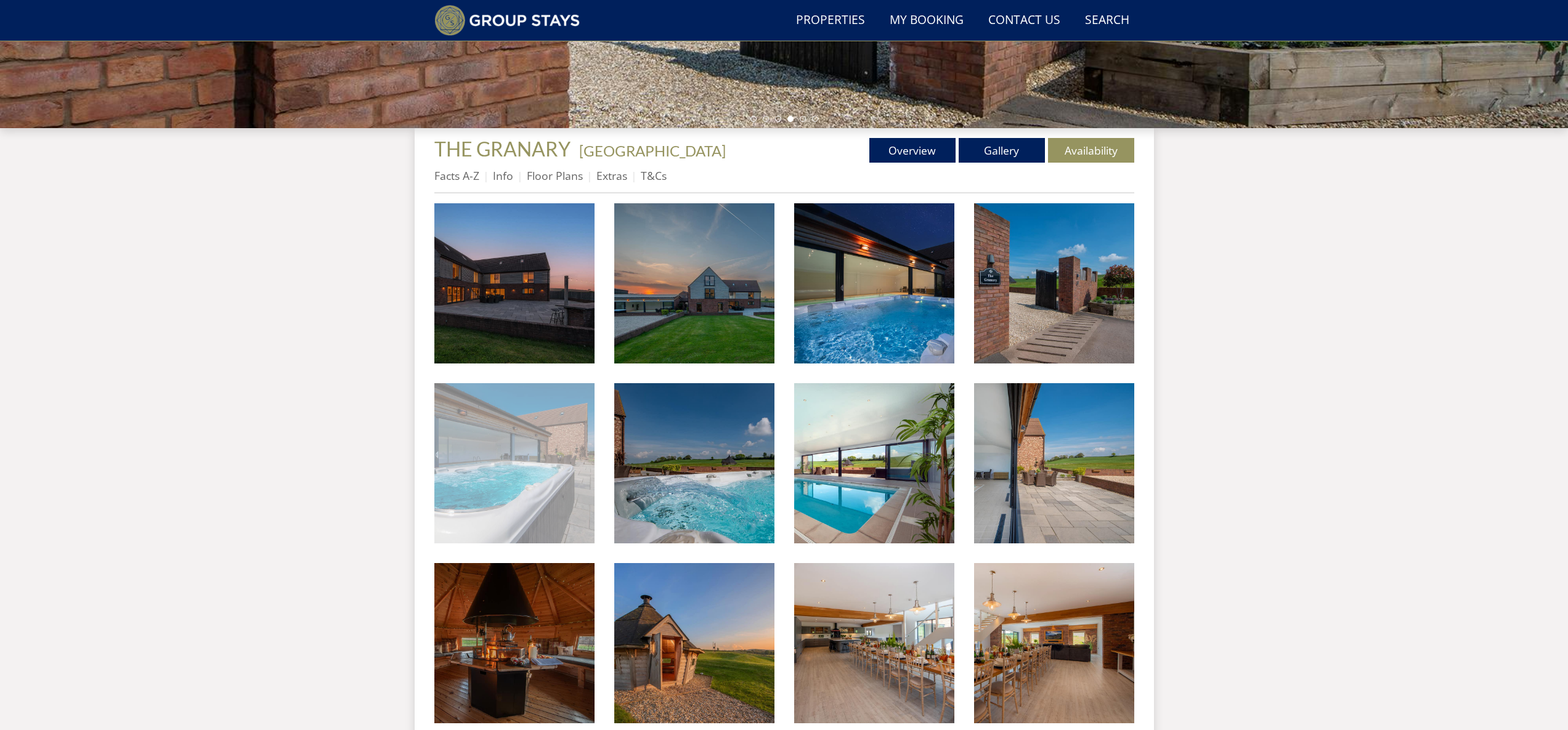
click at [480, 478] on img at bounding box center [514, 463] width 160 height 160
